Goal: Communication & Community: Ask a question

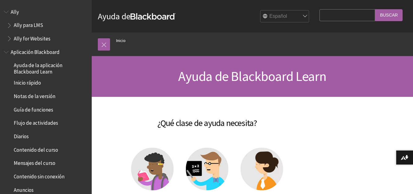
scroll to position [460, 0]
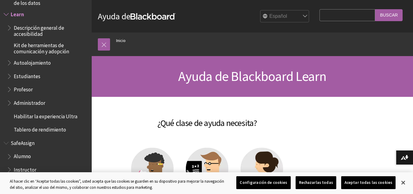
click at [69, 29] on span "Descripción general de accesibilidad" at bounding box center [51, 30] width 74 height 14
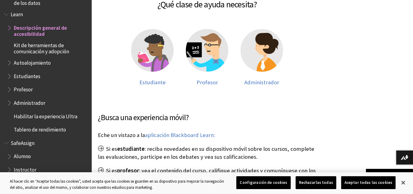
scroll to position [117, 0]
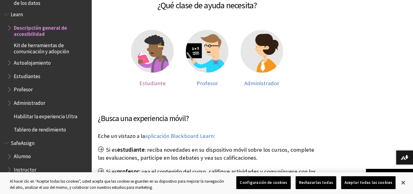
click at [158, 52] on img at bounding box center [152, 51] width 43 height 43
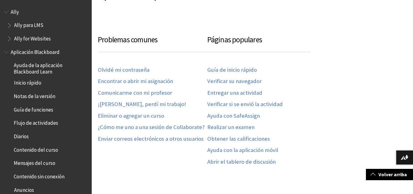
scroll to position [522, 0]
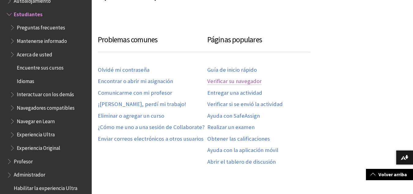
click at [233, 81] on link "Verificar su navegador" at bounding box center [234, 81] width 54 height 7
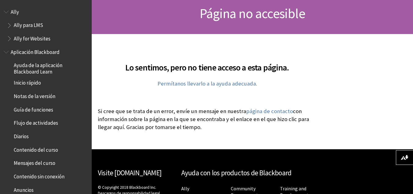
scroll to position [64, 0]
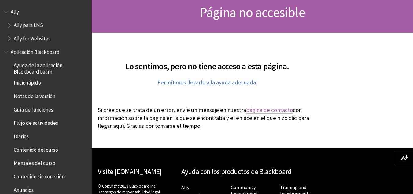
click at [265, 108] on link "página de contacto" at bounding box center [269, 109] width 47 height 7
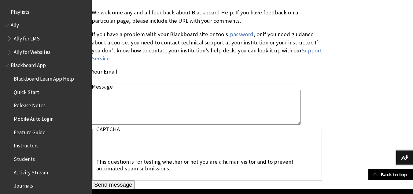
scroll to position [170, 0]
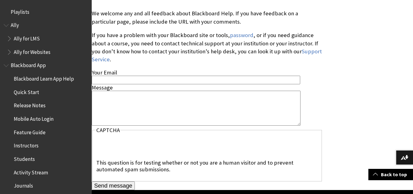
click at [225, 76] on input "Your Email" at bounding box center [196, 80] width 209 height 8
click at [144, 94] on textarea "Message" at bounding box center [196, 108] width 209 height 35
click at [186, 76] on input "Your Email" at bounding box center [196, 80] width 209 height 8
type input "msia.08498@gmail.com"
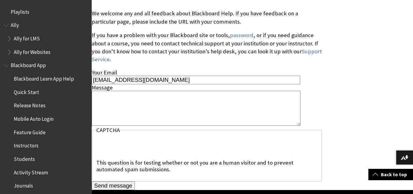
click at [150, 92] on textarea "Message" at bounding box center [196, 108] width 209 height 35
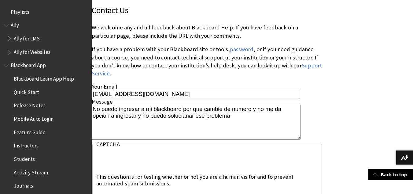
scroll to position [212, 0]
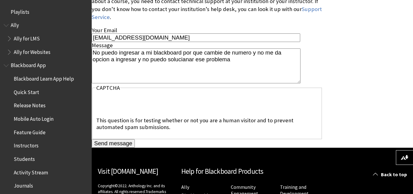
type textarea "No puedo ingresar a mi blackboard por que cambie de numero y no me da opcion a …"
click at [121, 139] on input "Send message" at bounding box center [113, 143] width 43 height 9
